Goal: Task Accomplishment & Management: Manage account settings

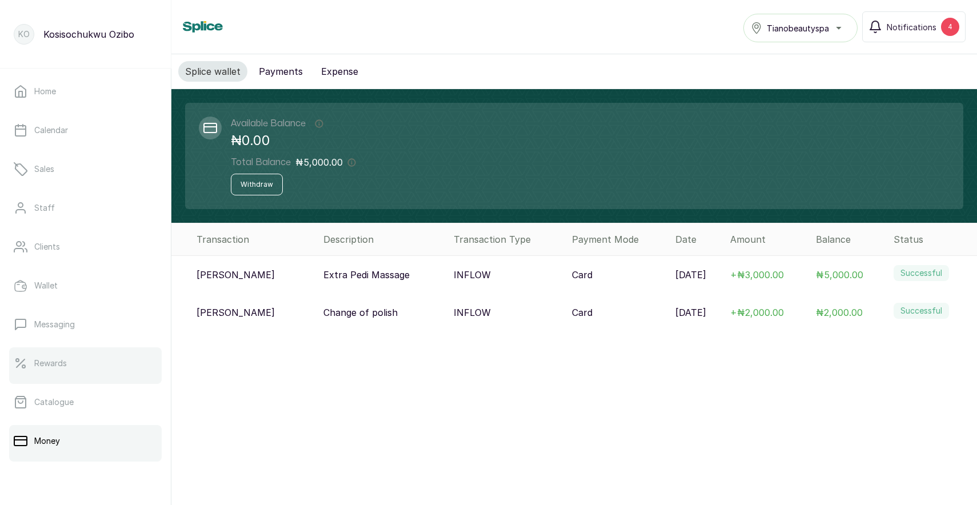
scroll to position [146, 0]
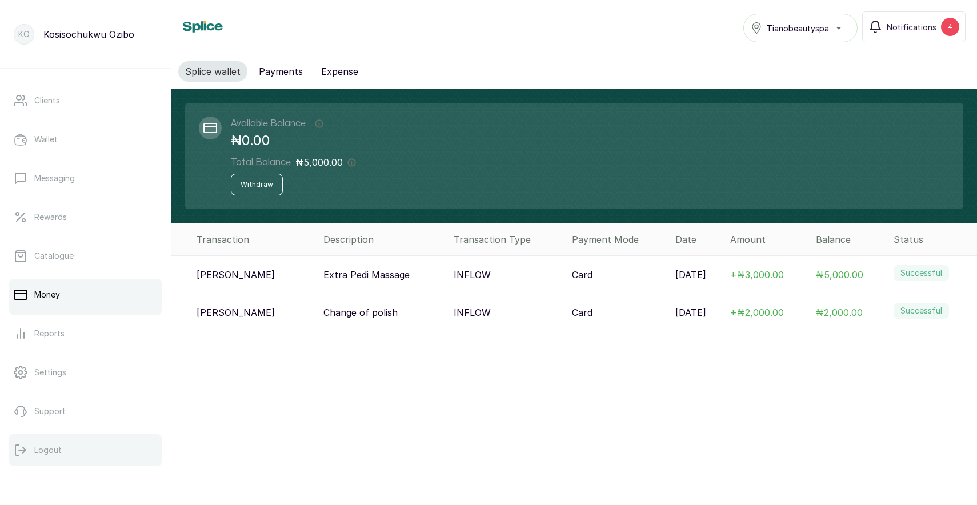
click at [50, 455] on p "Logout" at bounding box center [47, 449] width 27 height 11
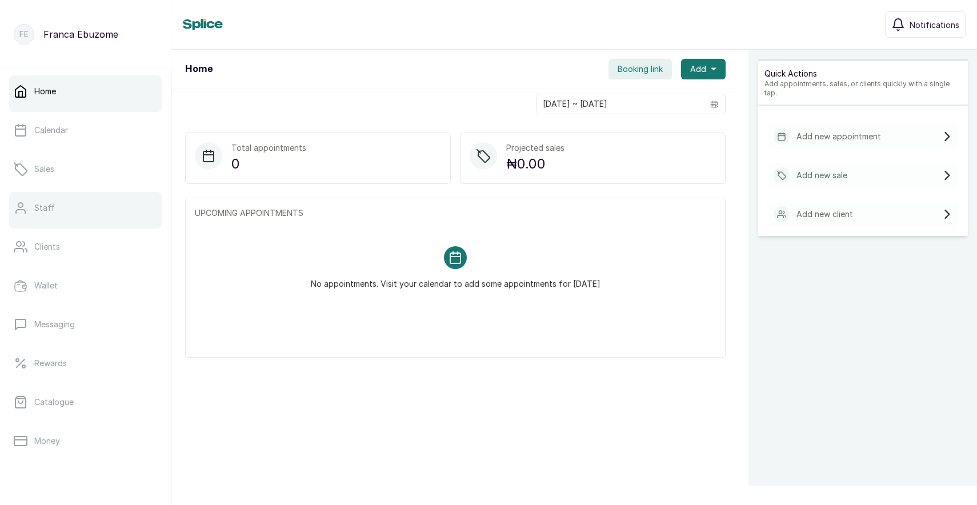
click at [77, 207] on link "Staff" at bounding box center [85, 208] width 153 height 32
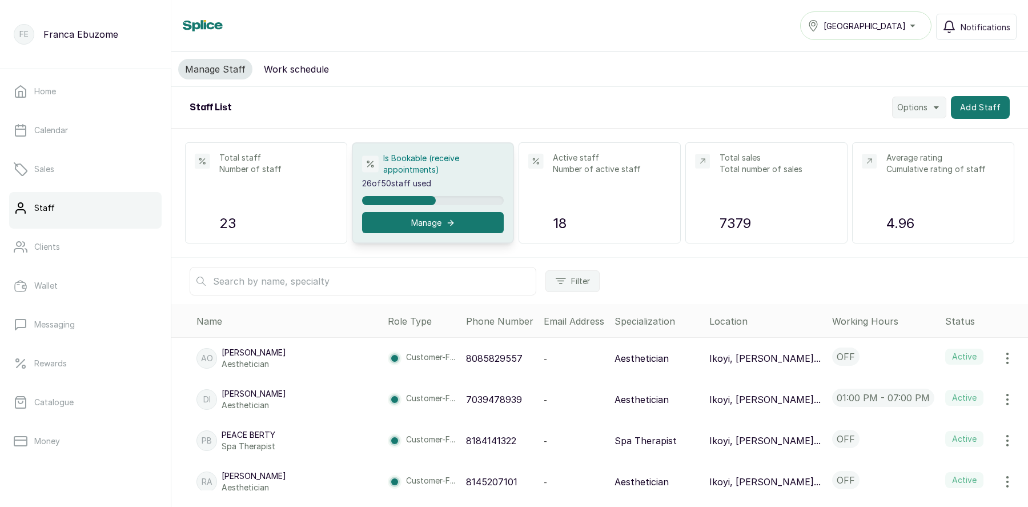
click at [880, 25] on span "Victoria Island" at bounding box center [865, 26] width 82 height 12
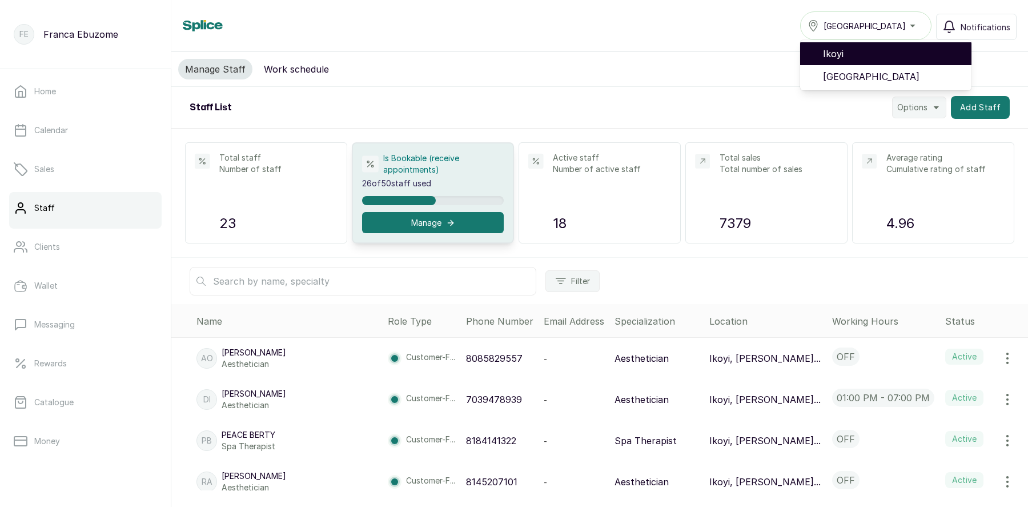
click at [872, 53] on span "Ikoyi" at bounding box center [892, 54] width 139 height 14
